Goal: Find specific page/section: Find specific page/section

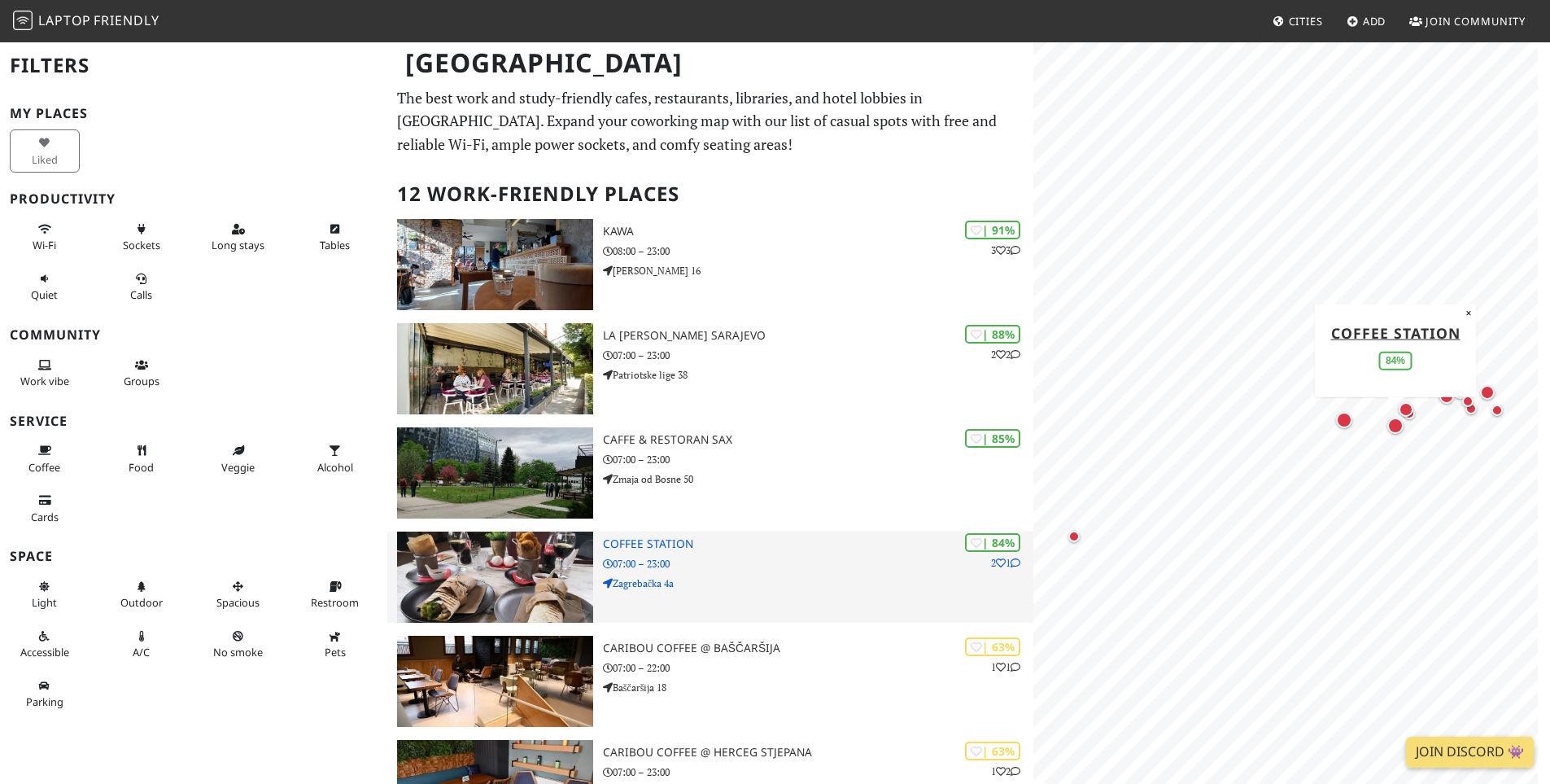
click at [640, 539] on h3 "Coffee Station" at bounding box center [818, 544] width 431 height 14
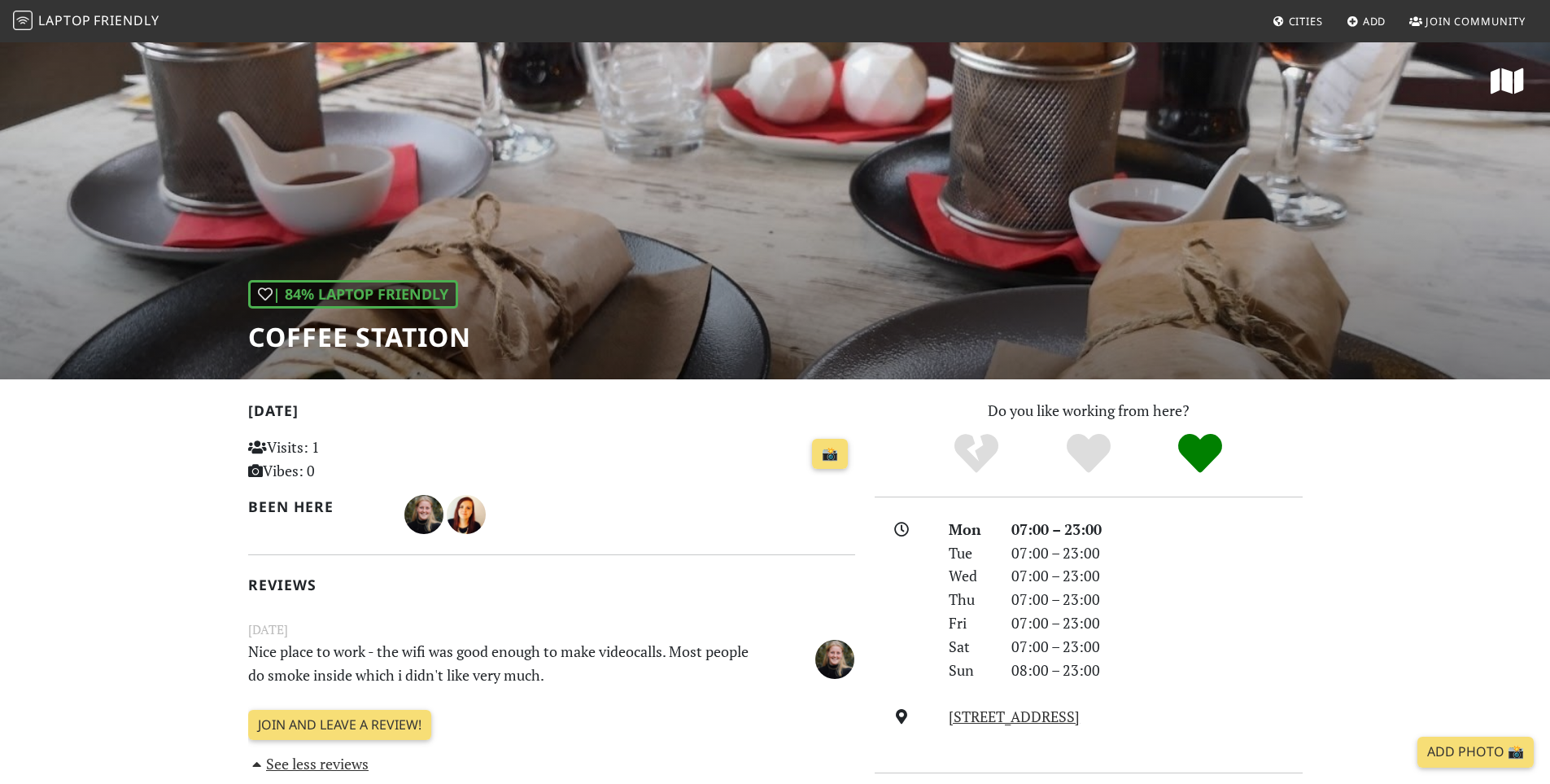
click at [950, 210] on div "| 84% Laptop Friendly Coffee Station" at bounding box center [775, 210] width 1550 height 339
